Goal: Task Accomplishment & Management: Manage account settings

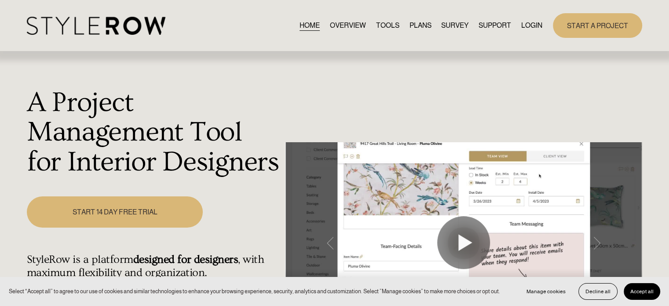
click at [523, 26] on link "LOGIN" at bounding box center [531, 25] width 21 height 12
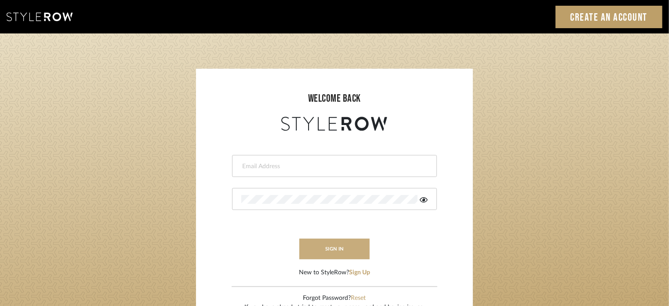
type input "Katie@flairinteriorsllc.com"
click at [340, 248] on button "sign in" at bounding box center [334, 248] width 70 height 21
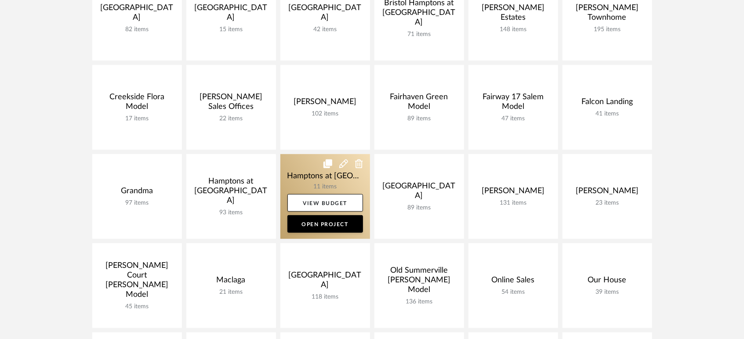
scroll to position [244, 0]
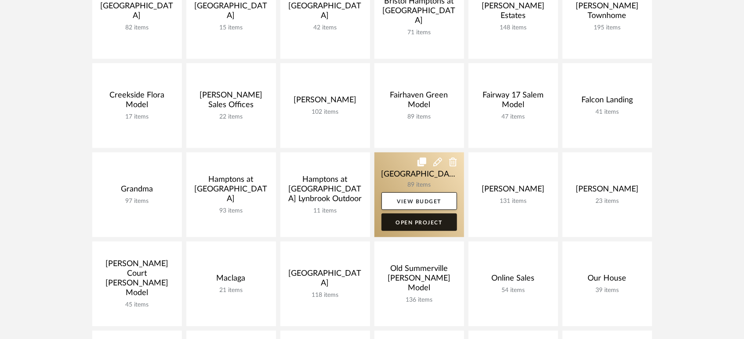
click at [437, 226] on link "Open Project" at bounding box center [420, 223] width 76 height 18
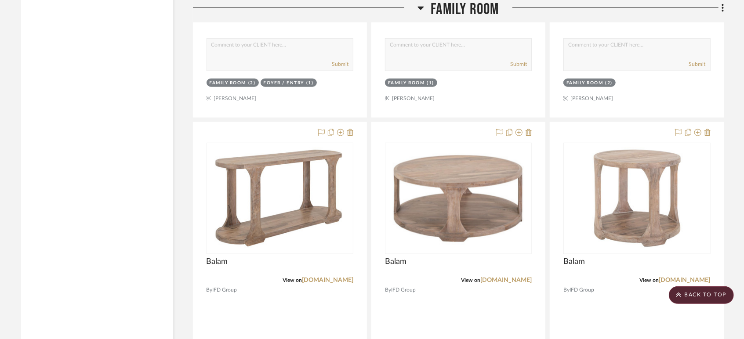
scroll to position [3028, 0]
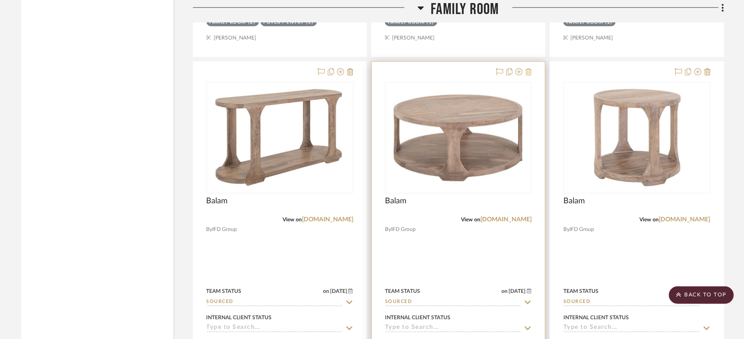
click at [530, 73] on icon at bounding box center [529, 72] width 6 height 7
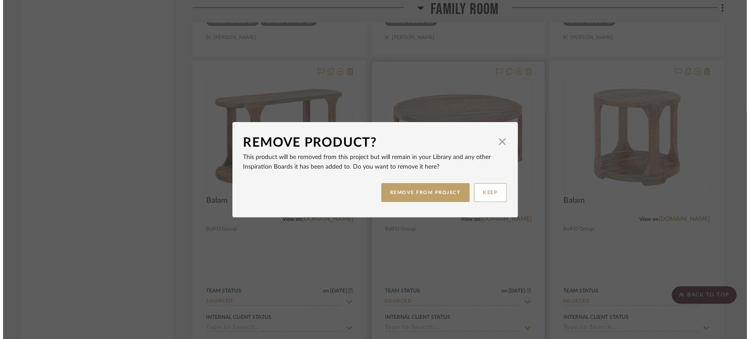
scroll to position [0, 0]
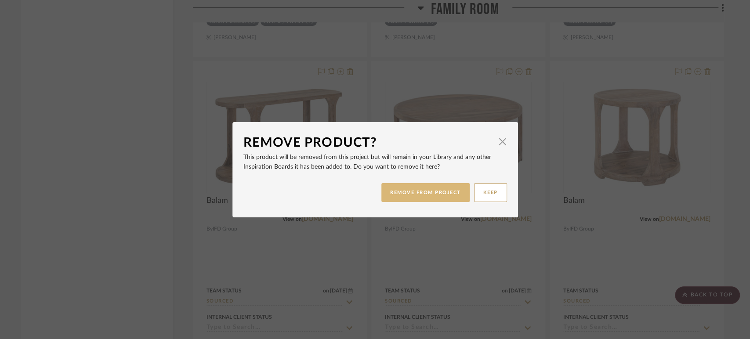
click at [448, 194] on button "REMOVE FROM PROJECT" at bounding box center [426, 192] width 88 height 19
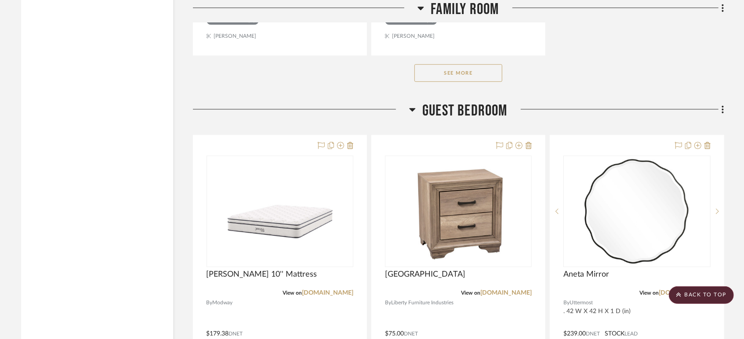
scroll to position [3908, 0]
